Goal: Information Seeking & Learning: Learn about a topic

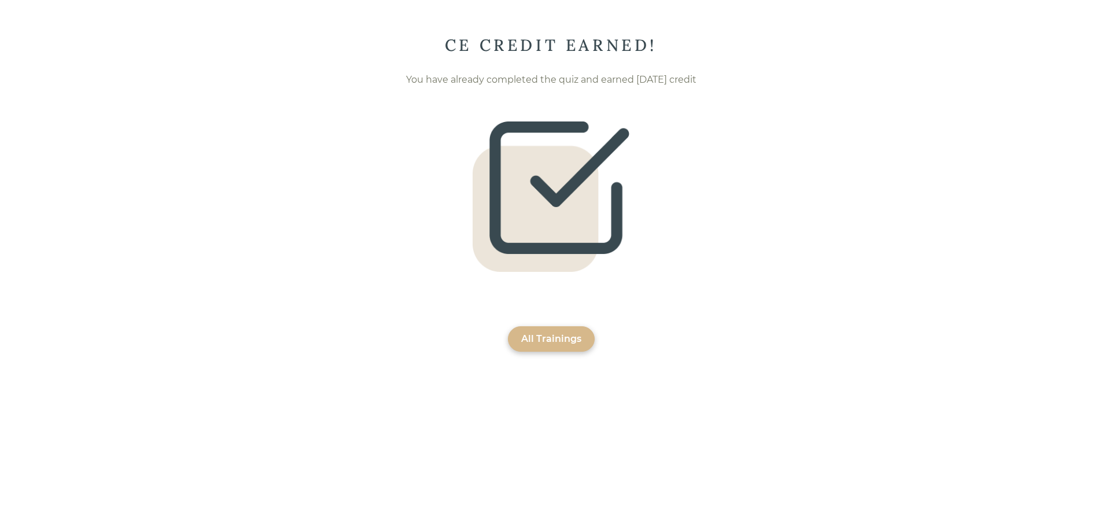
click at [540, 325] on div "CE CREDIT EARNED! You have already completed the quiz and earned [DATE] credit …" at bounding box center [551, 193] width 1102 height 317
click at [544, 333] on div "All Trainings" at bounding box center [551, 339] width 60 height 14
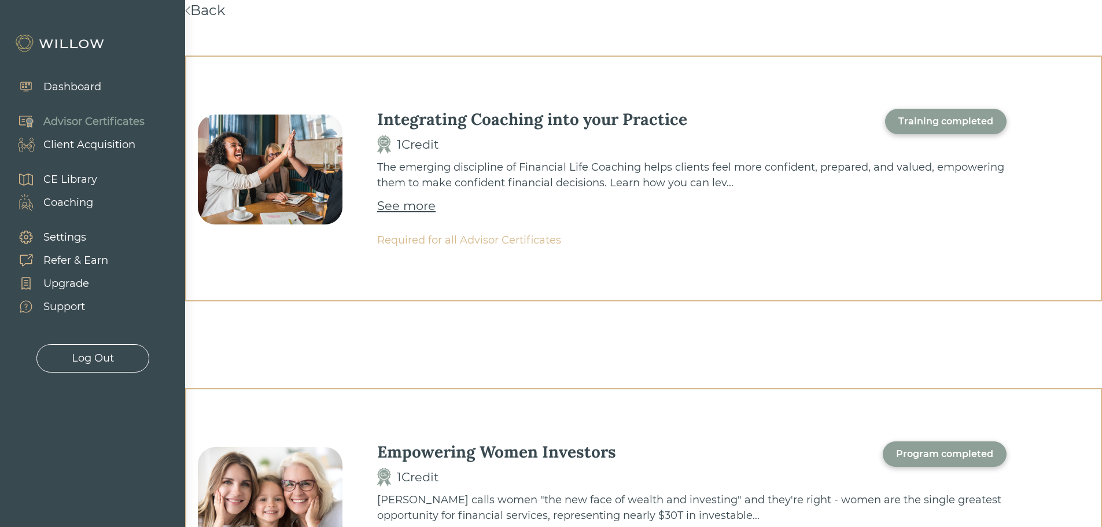
click at [80, 178] on div "CE Library" at bounding box center [70, 180] width 54 height 16
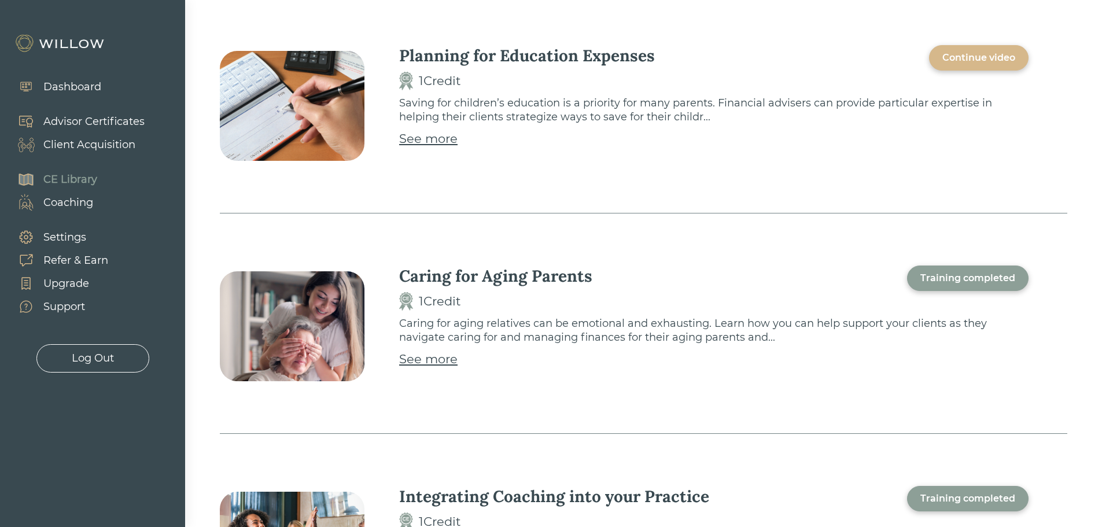
scroll to position [1273, 0]
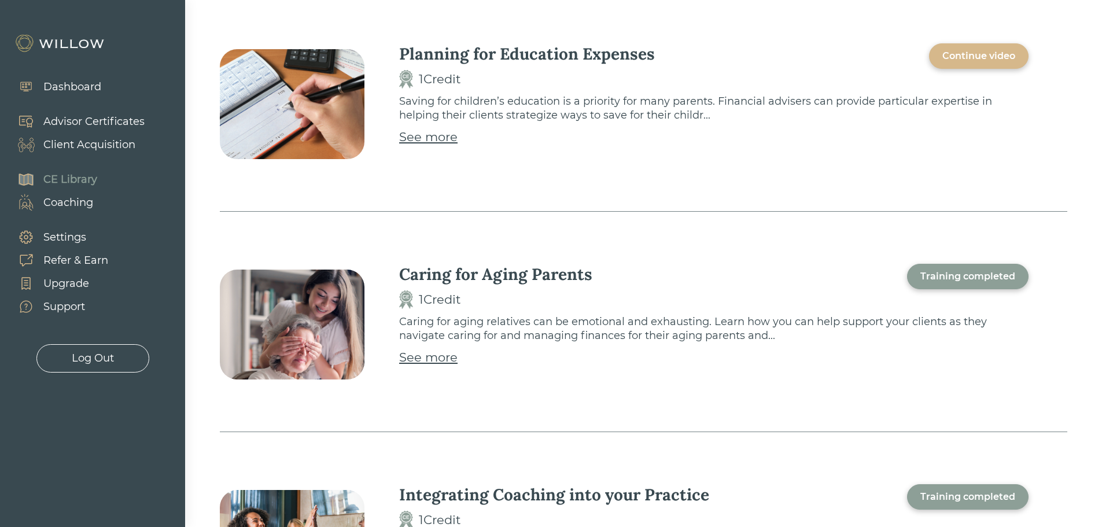
click at [975, 50] on div "Continue video" at bounding box center [978, 56] width 73 height 14
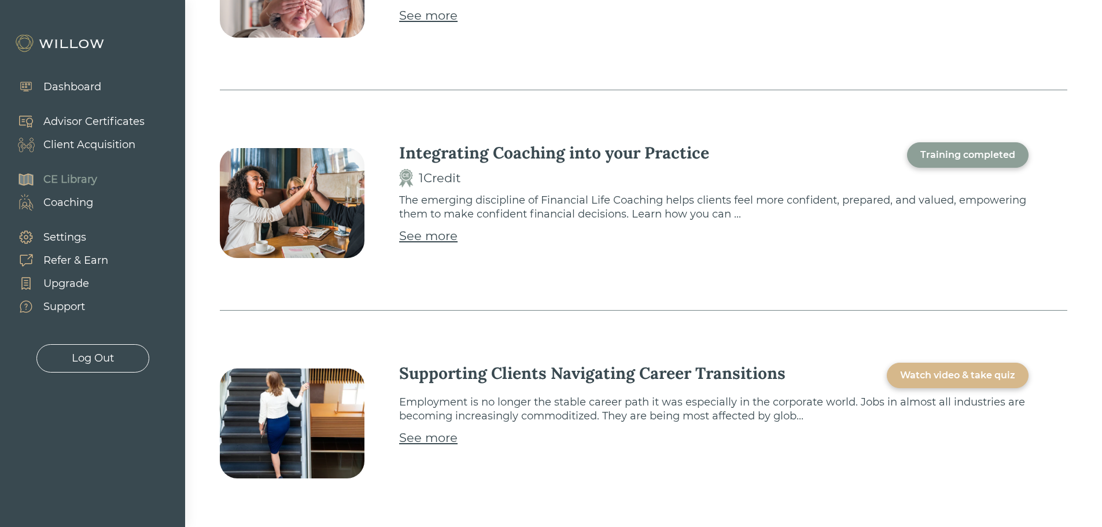
scroll to position [1620, 0]
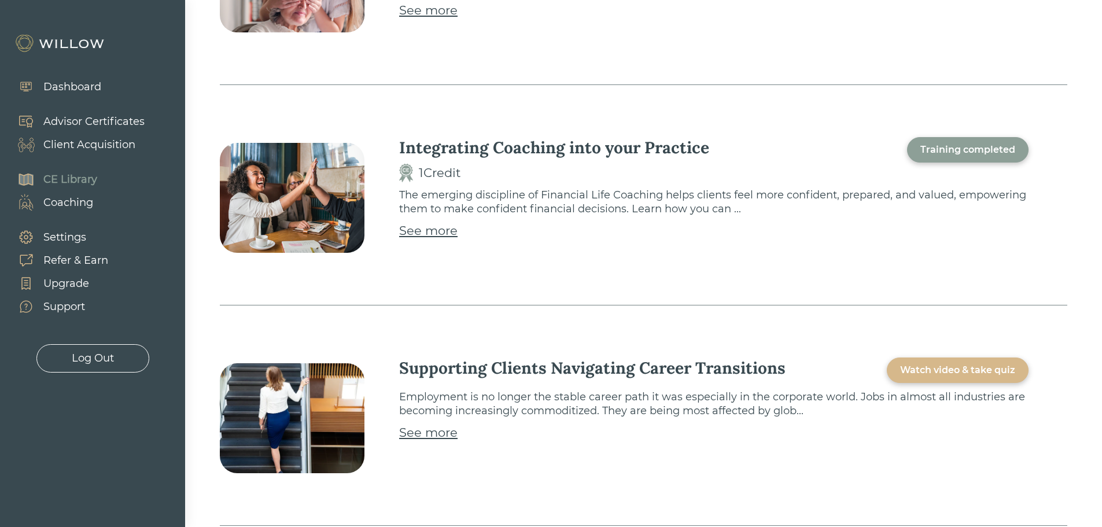
click at [1010, 377] on div "Watch video & take quiz" at bounding box center [957, 370] width 115 height 14
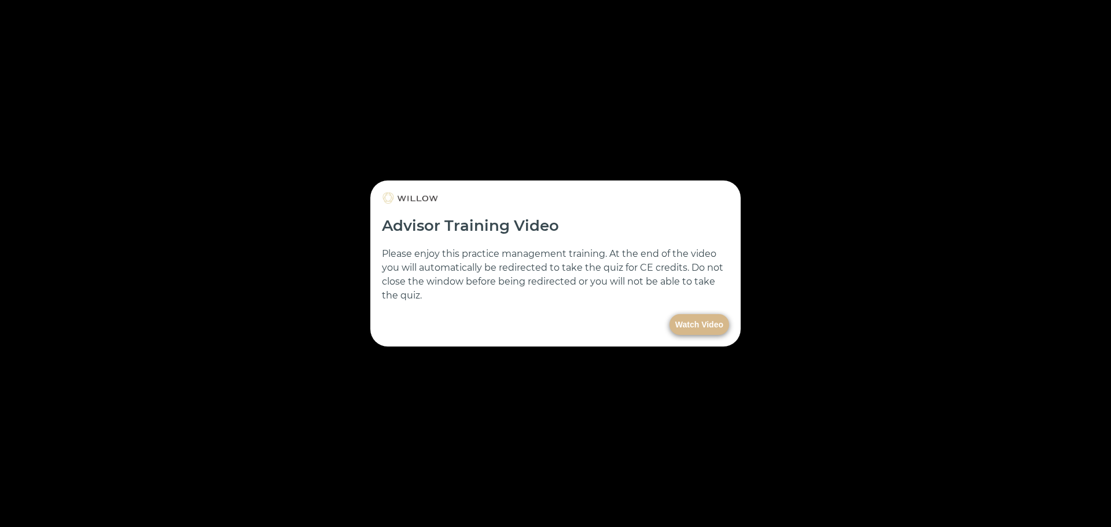
click at [694, 327] on button "Watch Video" at bounding box center [699, 324] width 60 height 21
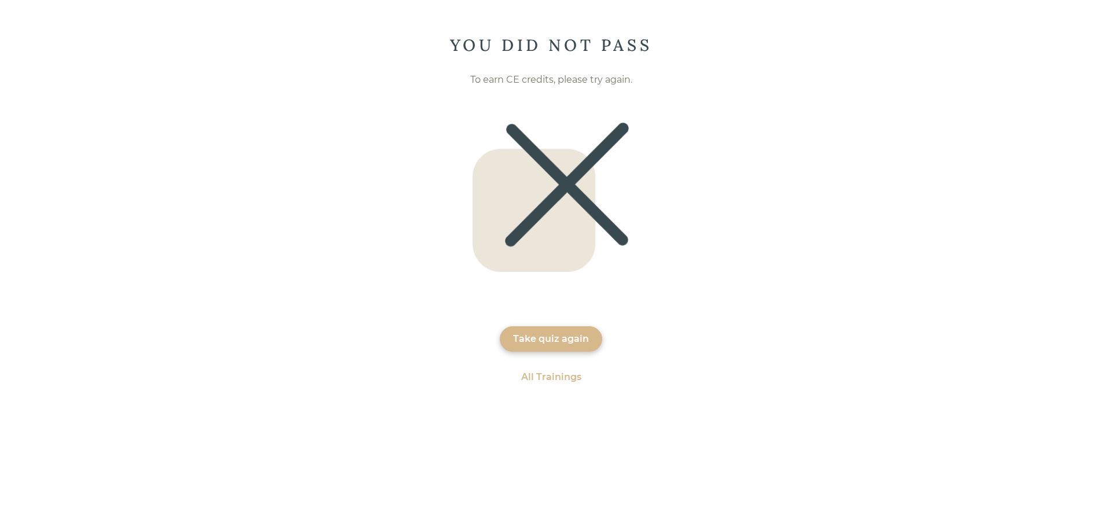
click at [569, 336] on div "Take quiz again" at bounding box center [551, 339] width 76 height 14
click at [551, 342] on div "Take quiz again" at bounding box center [551, 339] width 76 height 14
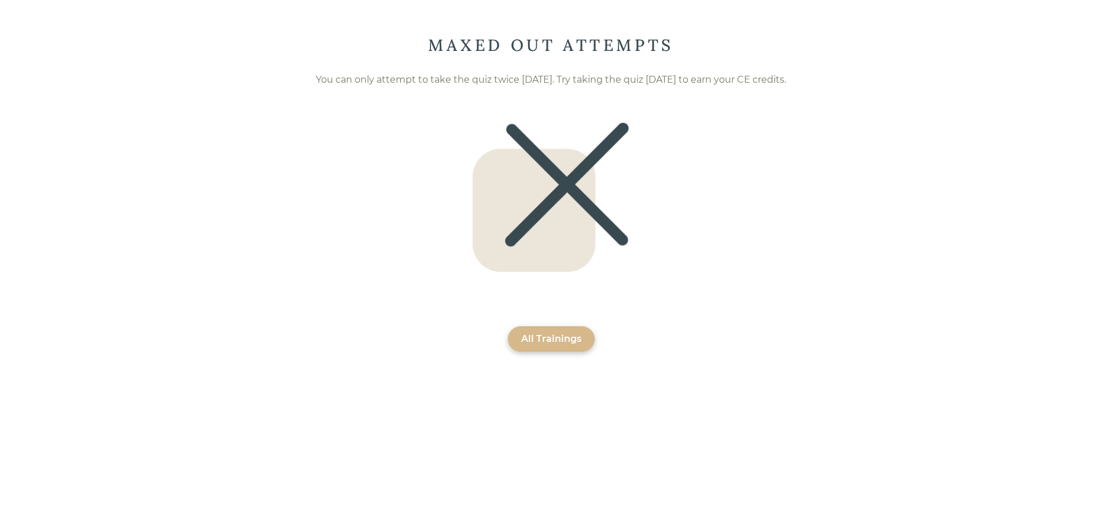
click at [550, 349] on div "All Trainings" at bounding box center [551, 338] width 87 height 25
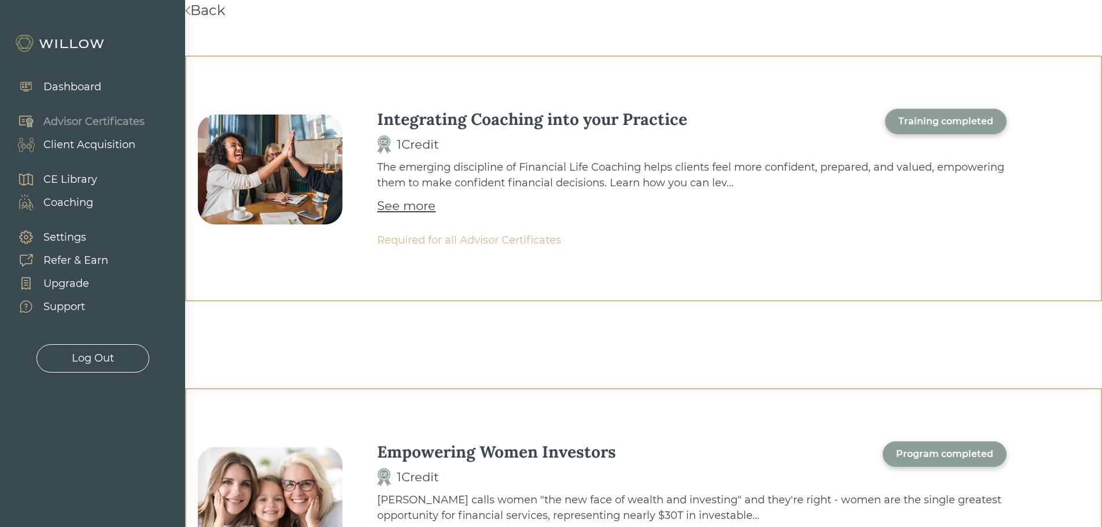
click at [45, 179] on div "CE Library" at bounding box center [70, 180] width 54 height 16
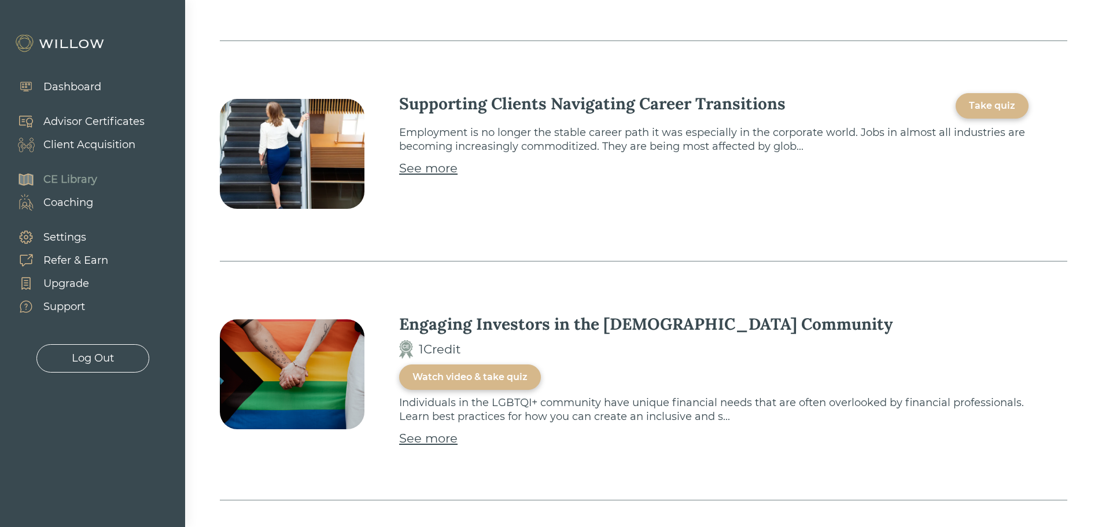
scroll to position [1851, 0]
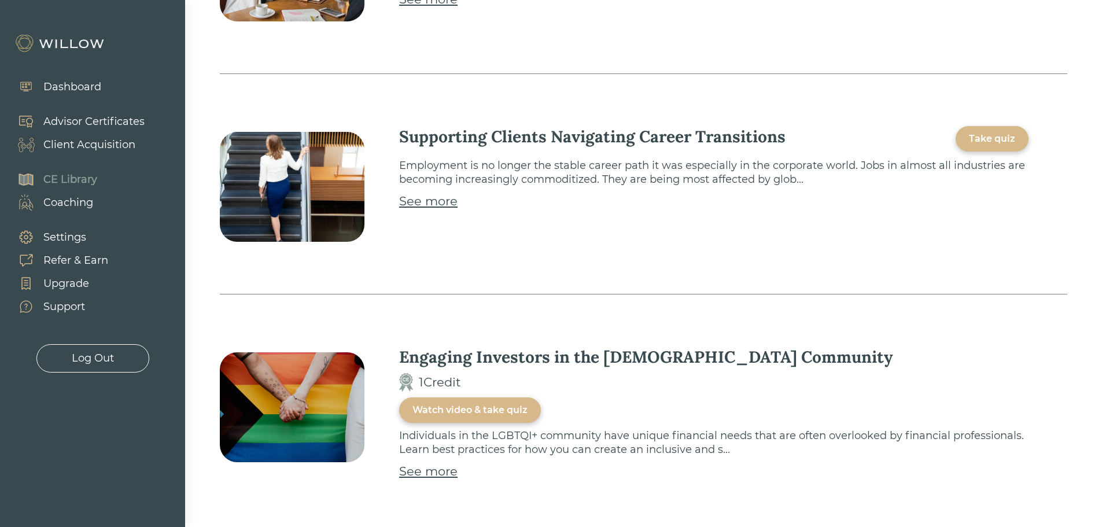
click at [415, 203] on div "See more" at bounding box center [428, 201] width 58 height 19
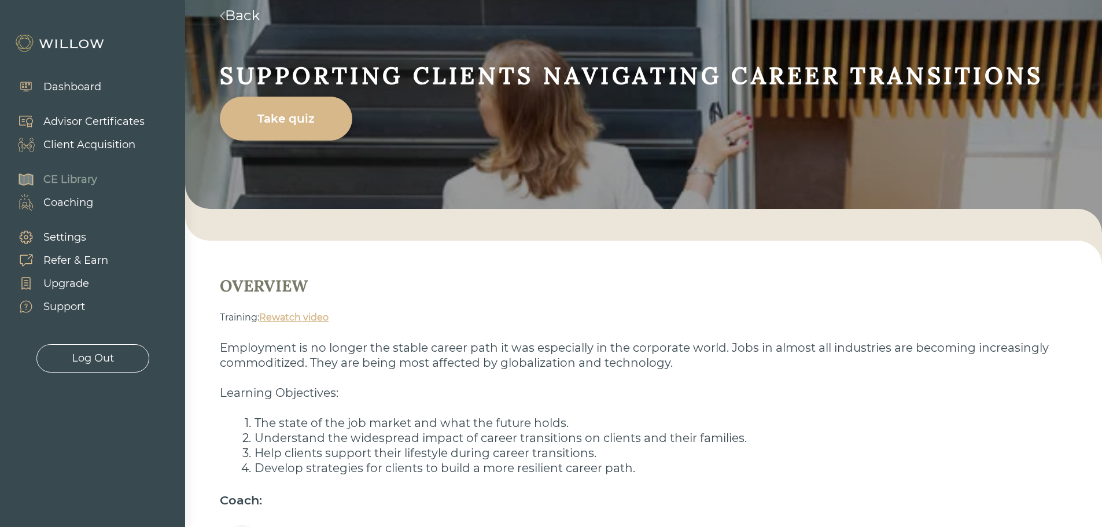
scroll to position [146, 0]
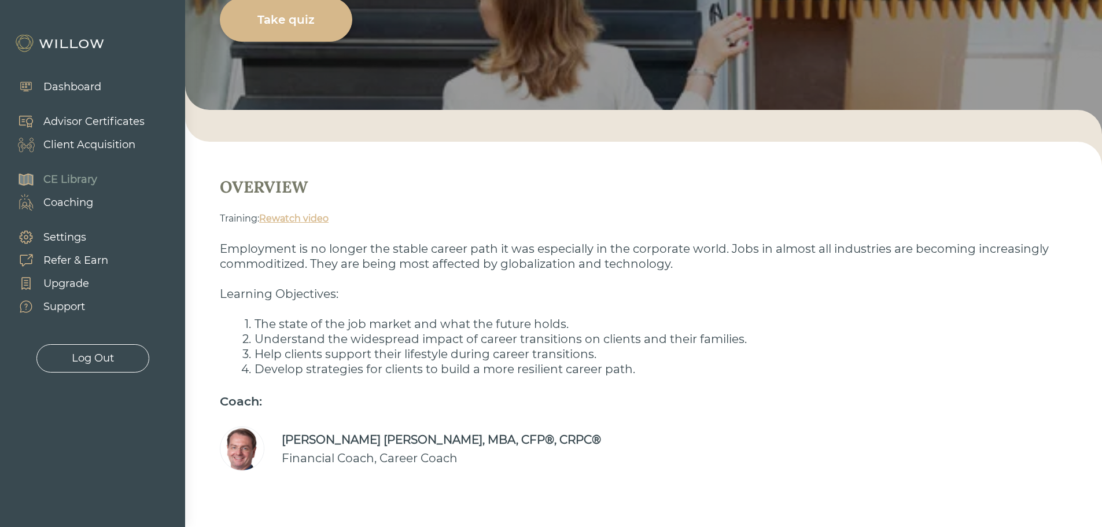
click at [308, 215] on link "Rewatch video" at bounding box center [293, 218] width 69 height 11
